Goal: Navigation & Orientation: Find specific page/section

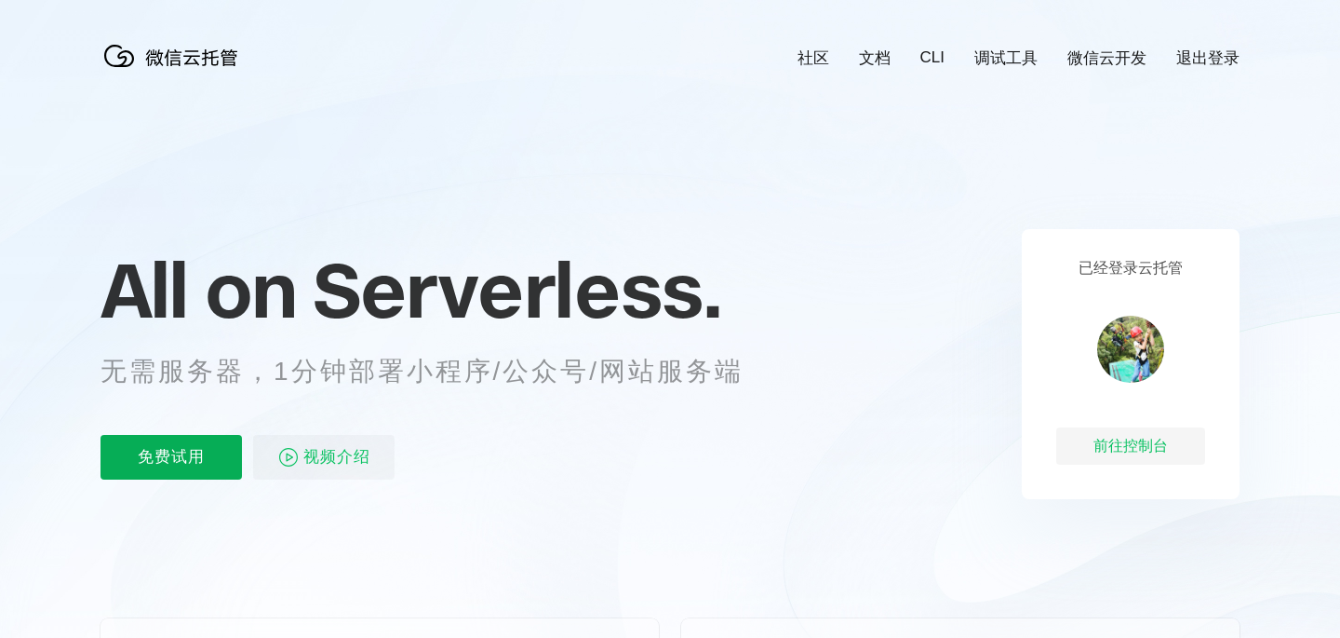
scroll to position [0, 3310]
click at [936, 59] on link "CLI" at bounding box center [933, 57] width 24 height 19
click at [1130, 456] on div "前往控制台" at bounding box center [1131, 445] width 149 height 37
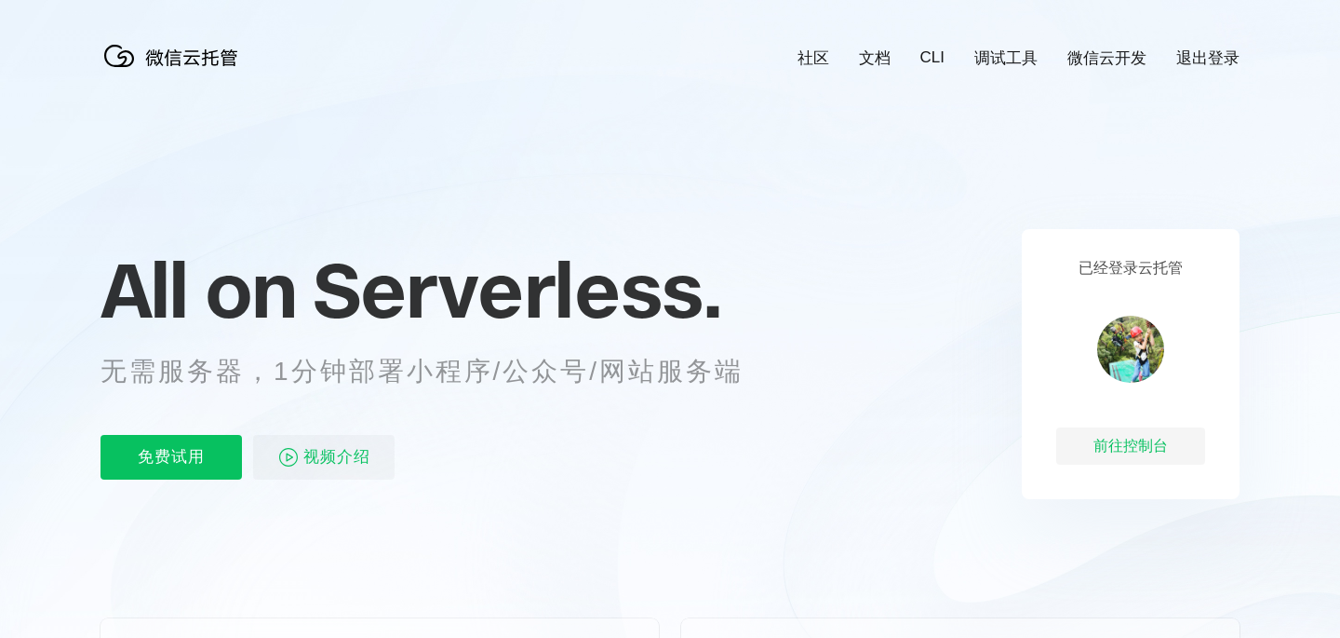
click at [868, 62] on link "文档" at bounding box center [875, 57] width 32 height 21
